Goal: Task Accomplishment & Management: Use online tool/utility

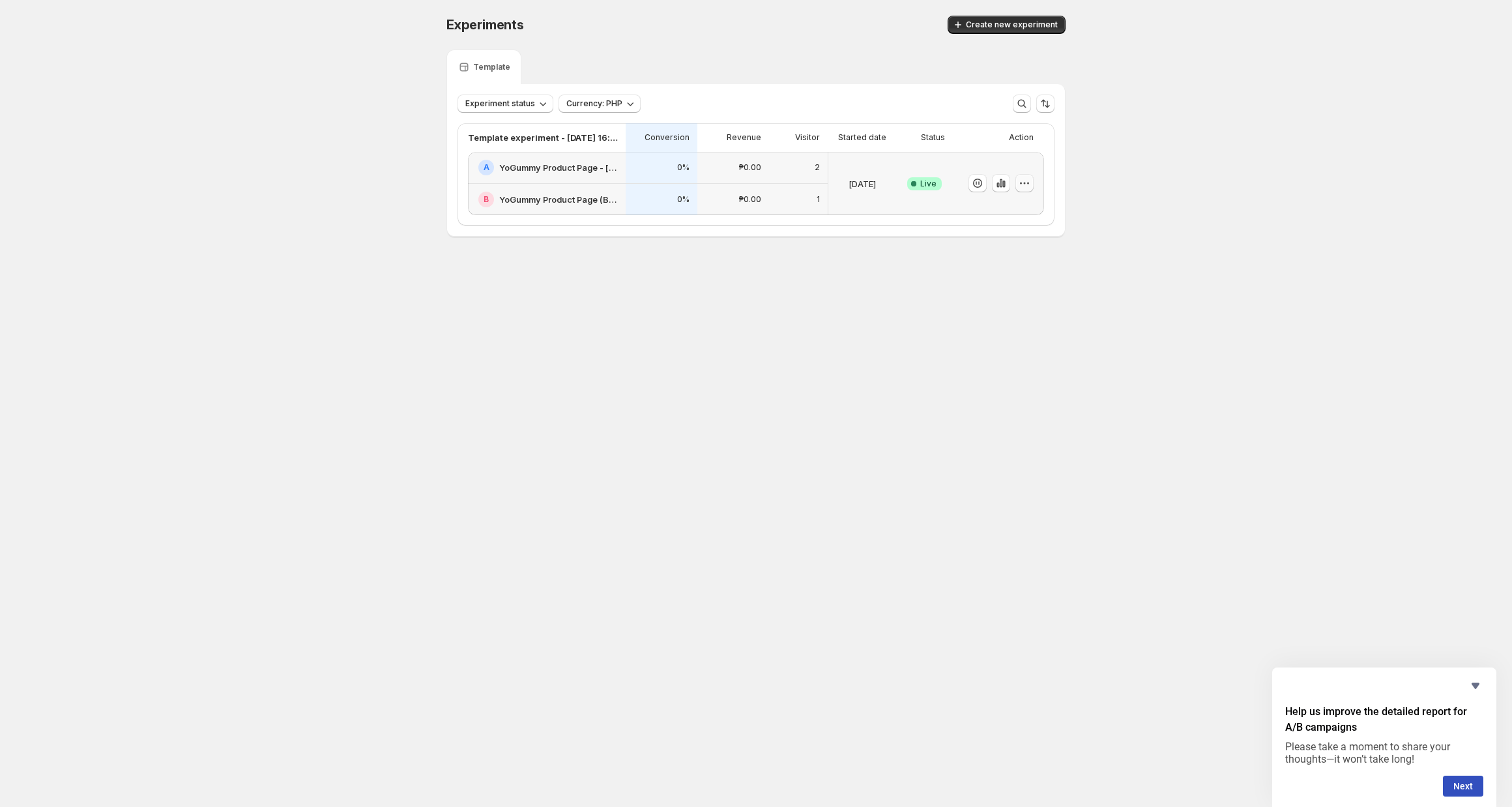
click at [1022, 184] on icon "button" at bounding box center [1025, 184] width 13 height 13
click at [561, 172] on h2 "YoGummy Product Page - [DATE] 16:04:26" at bounding box center [559, 168] width 118 height 13
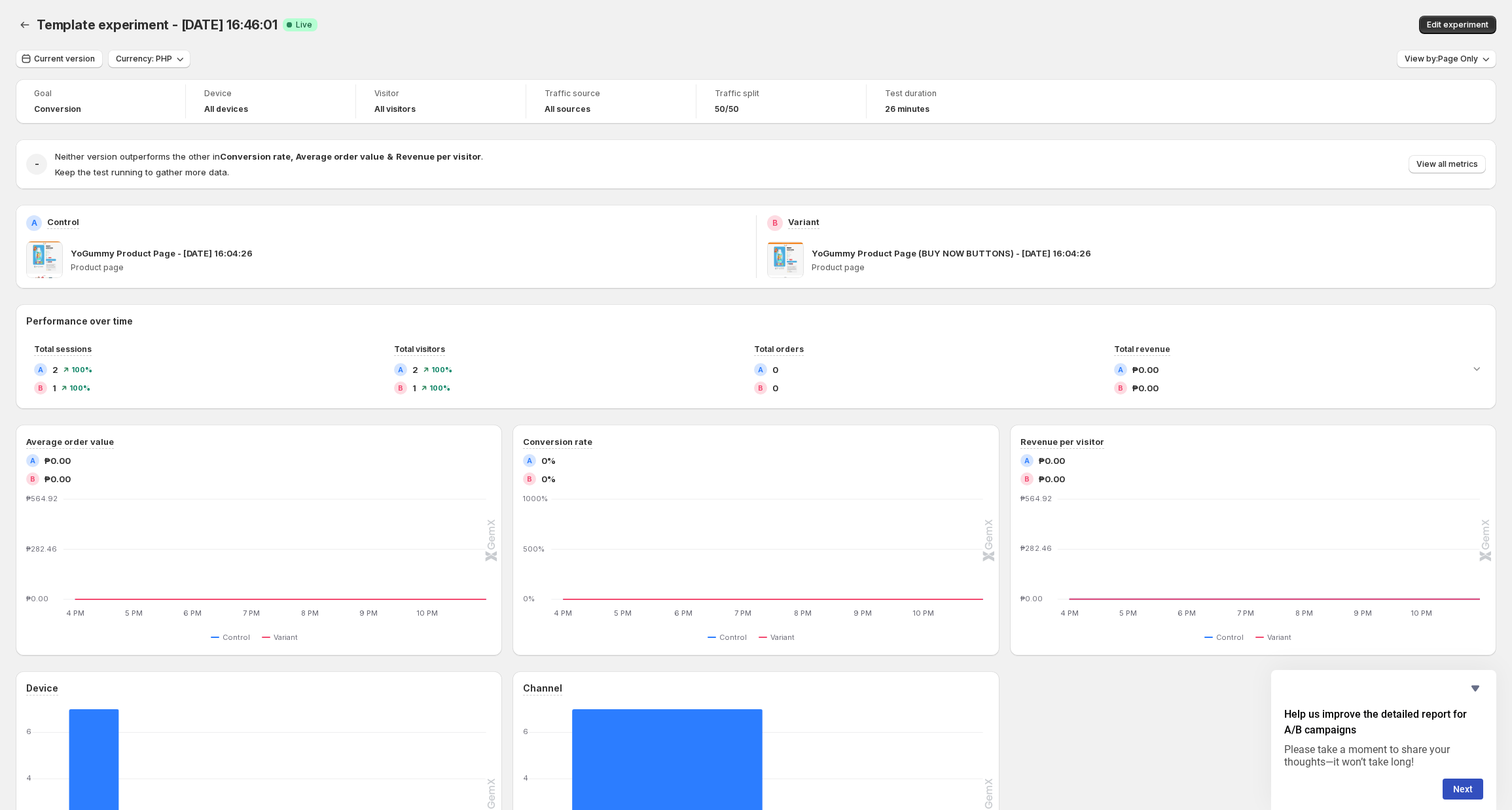
click at [1183, 241] on div "B Variant YoGummy Product Page (BUY NOW BUTTONS) - [DATE] 16:04:26 Product page" at bounding box center [1127, 246] width 719 height 63
click at [1453, 28] on span "Edit experiment" at bounding box center [1458, 25] width 61 height 11
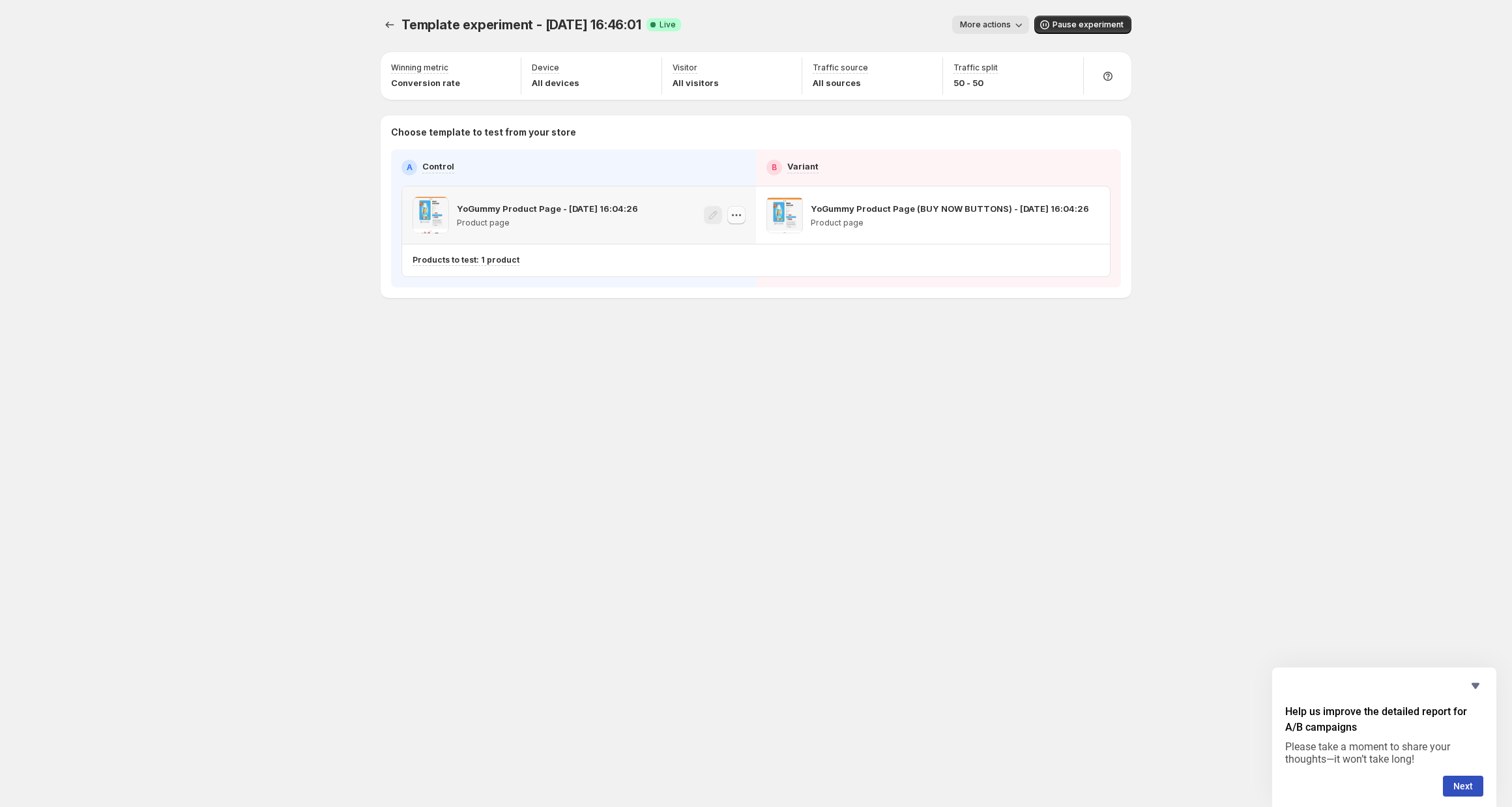
click at [742, 217] on icon "button" at bounding box center [737, 216] width 13 height 13
click at [1100, 214] on div "YoGummy Product Page (BUY NOW BUTTONS) - [DATE] 16:04:26 Product page" at bounding box center [933, 215] width 354 height 57
click at [1091, 216] on icon "button" at bounding box center [1090, 216] width 13 height 13
click at [1005, 25] on span "More actions" at bounding box center [985, 25] width 51 height 11
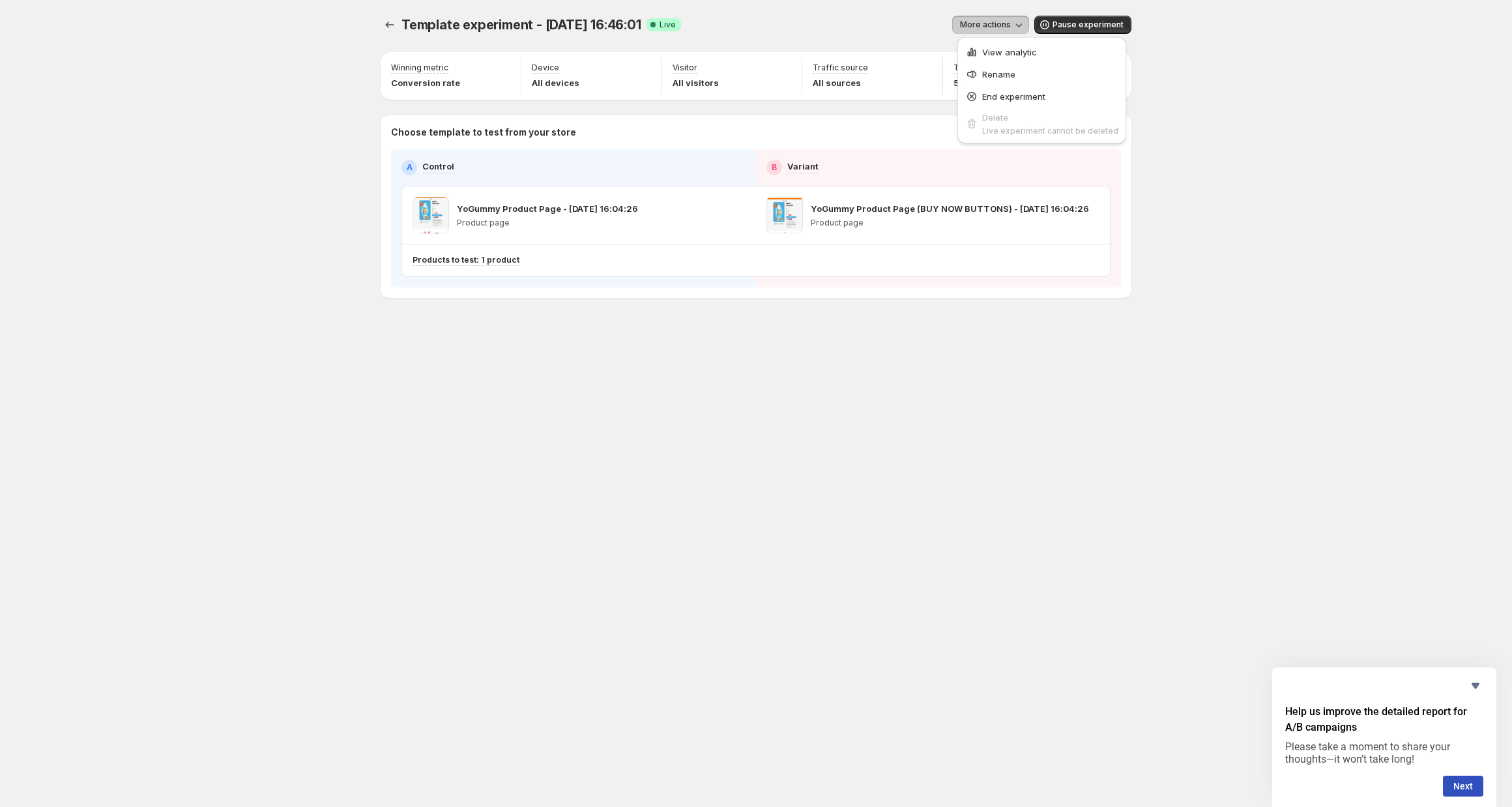
click at [1005, 25] on span "More actions" at bounding box center [985, 25] width 51 height 11
click at [481, 256] on p "Products to test: 1 product" at bounding box center [465, 260] width 107 height 11
click at [391, 25] on icon "Experiments" at bounding box center [390, 25] width 13 height 13
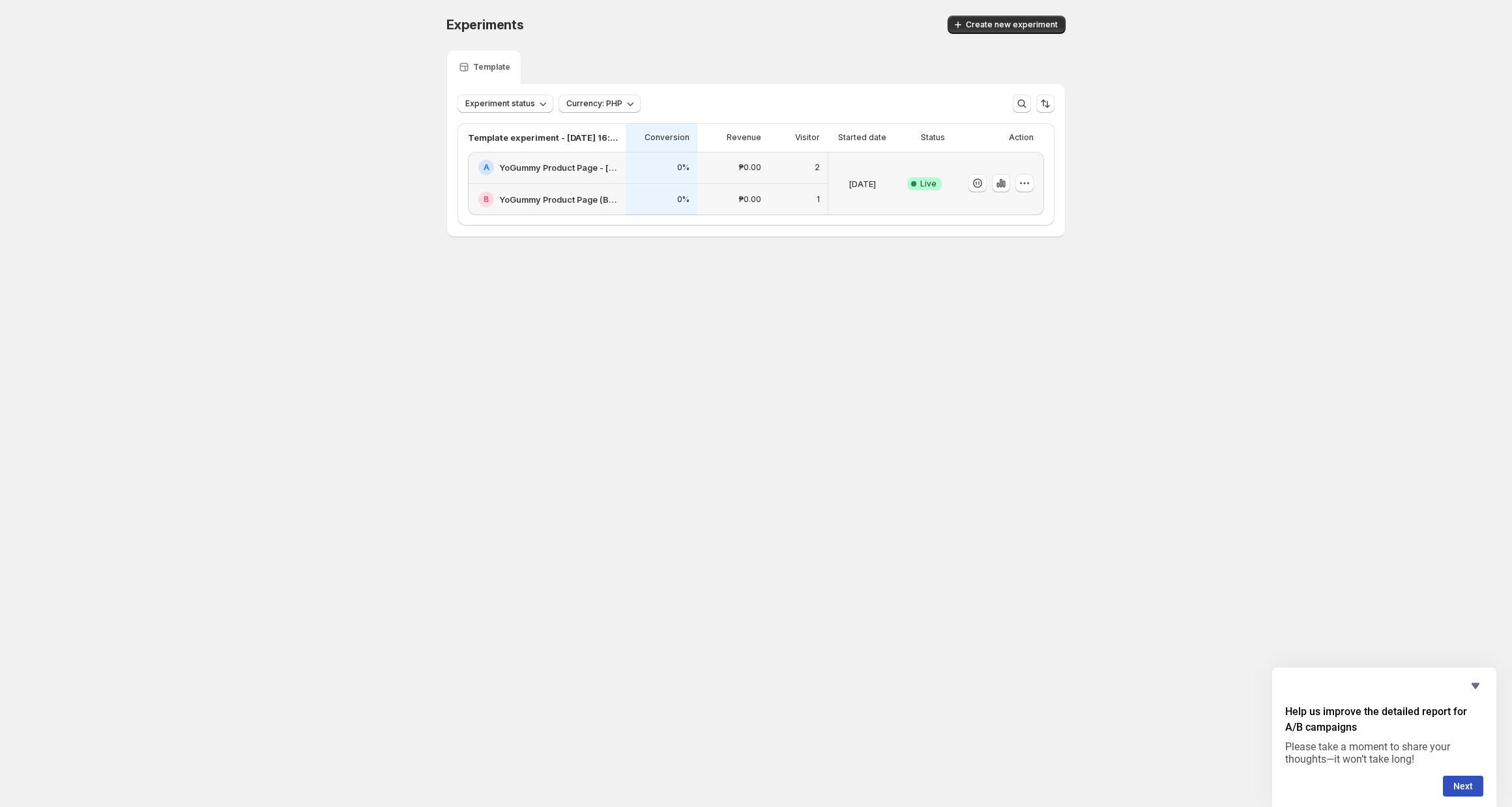
click at [648, 165] on div "0%" at bounding box center [662, 168] width 56 height 16
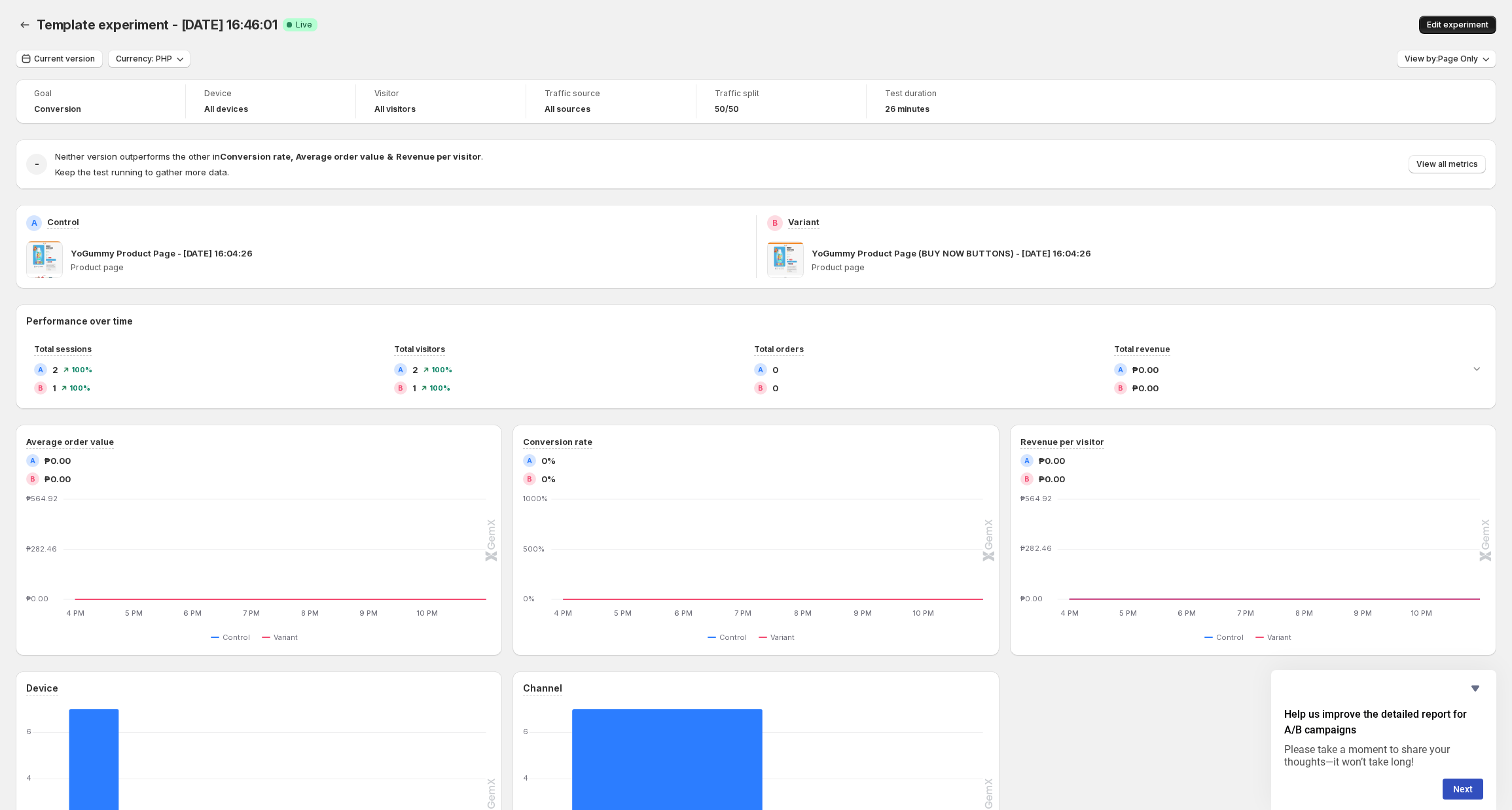
click at [1497, 20] on button "Edit experiment" at bounding box center [1458, 25] width 77 height 18
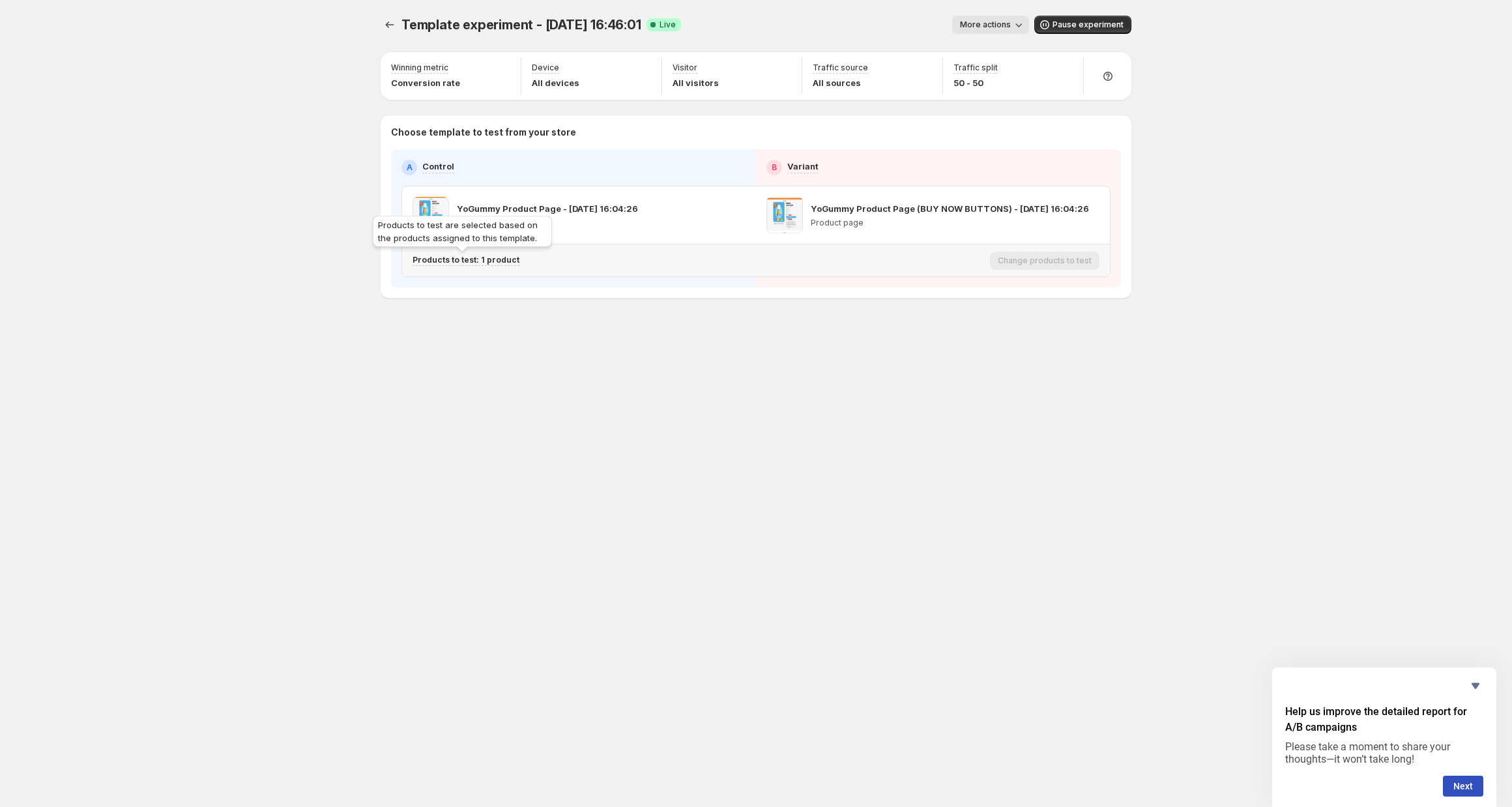
click at [480, 257] on p "Products to test: 1 product" at bounding box center [465, 260] width 107 height 11
click at [487, 259] on p "Products to test: 1 product" at bounding box center [465, 260] width 107 height 11
